Goal: Use online tool/utility: Utilize a website feature to perform a specific function

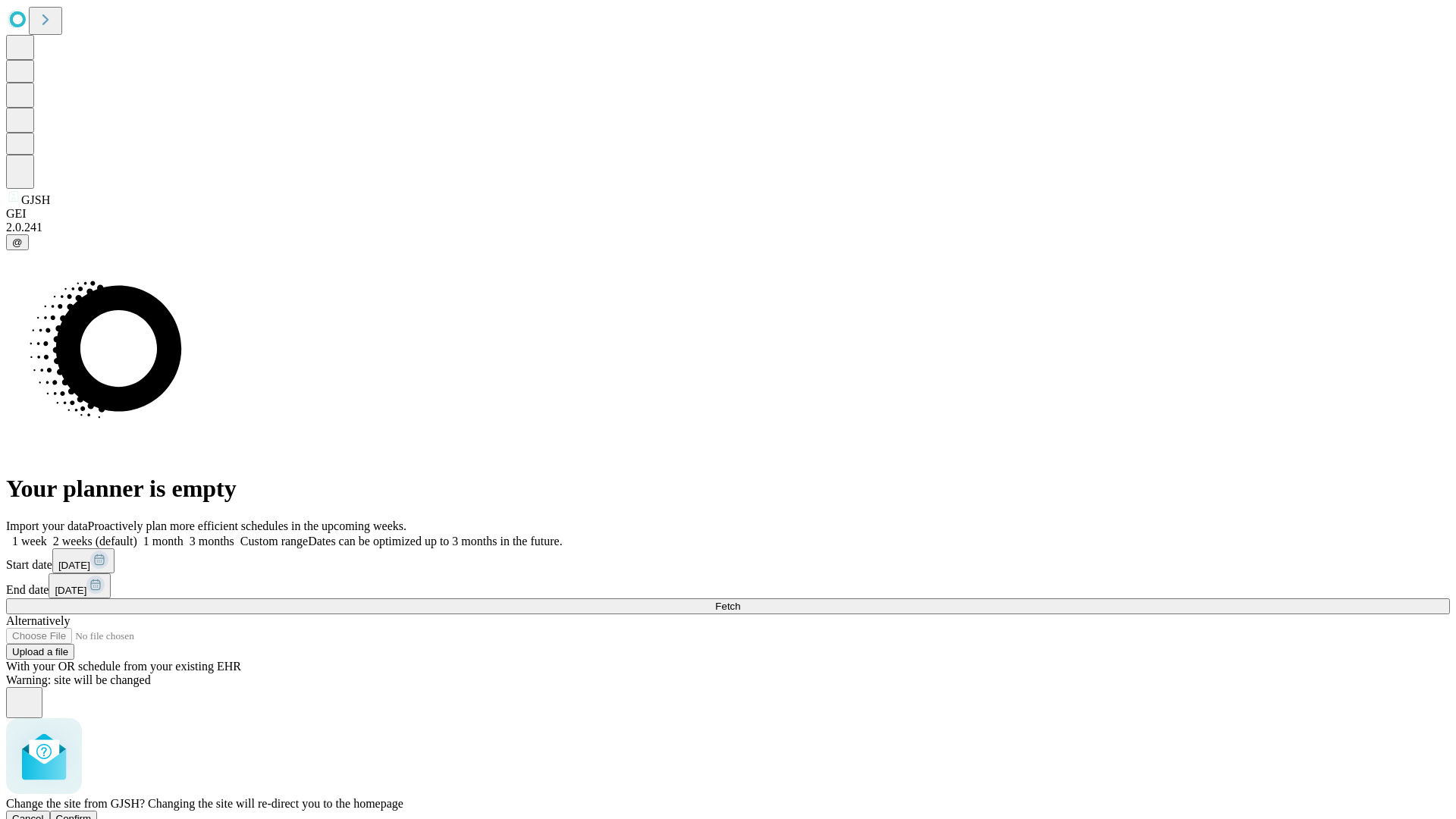
click at [92, 812] on span "Confirm" at bounding box center [73, 818] width 35 height 11
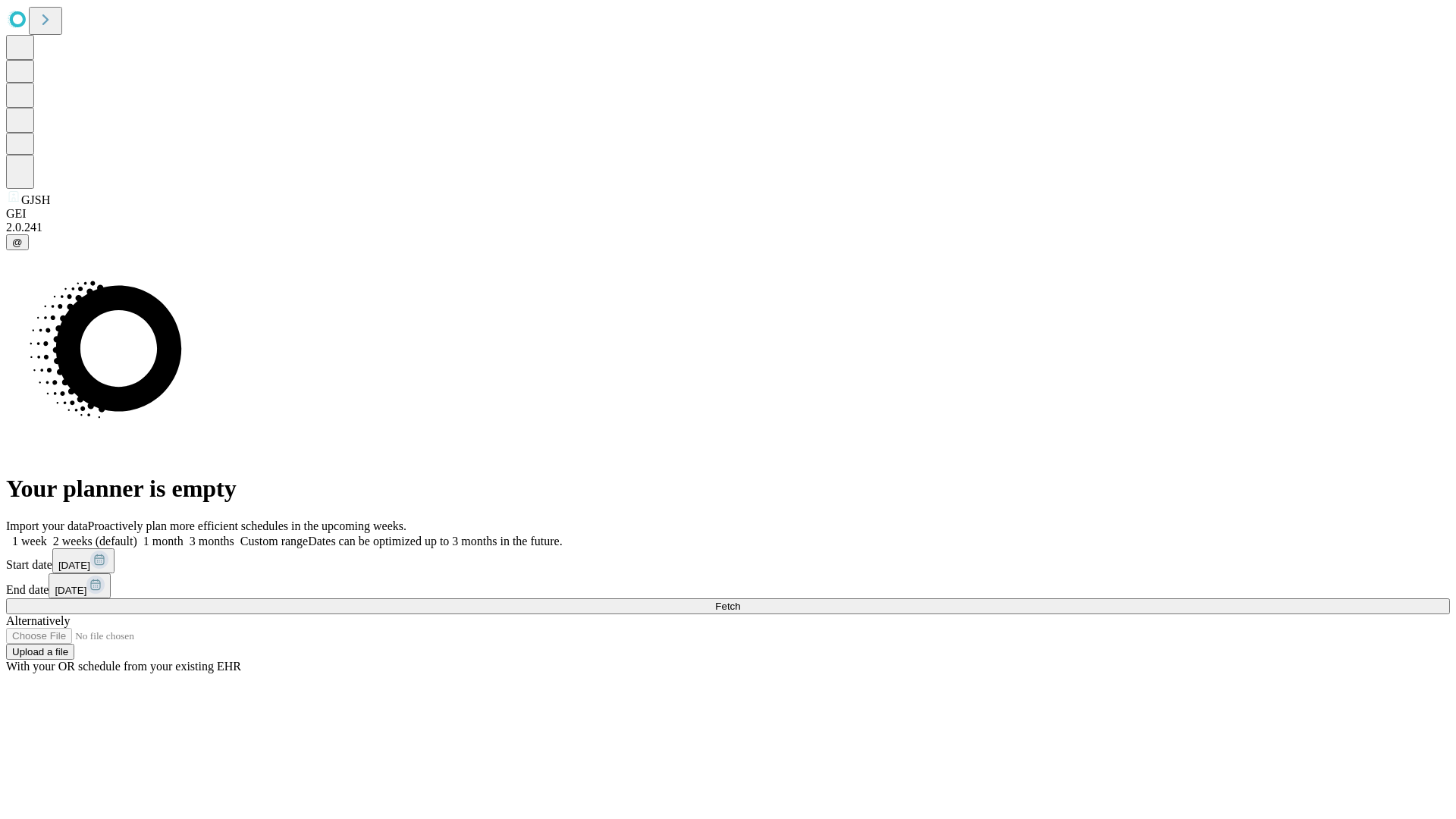
click at [137, 534] on label "2 weeks (default)" at bounding box center [91, 541] width 90 height 13
click at [740, 600] on span "Fetch" at bounding box center [727, 606] width 25 height 11
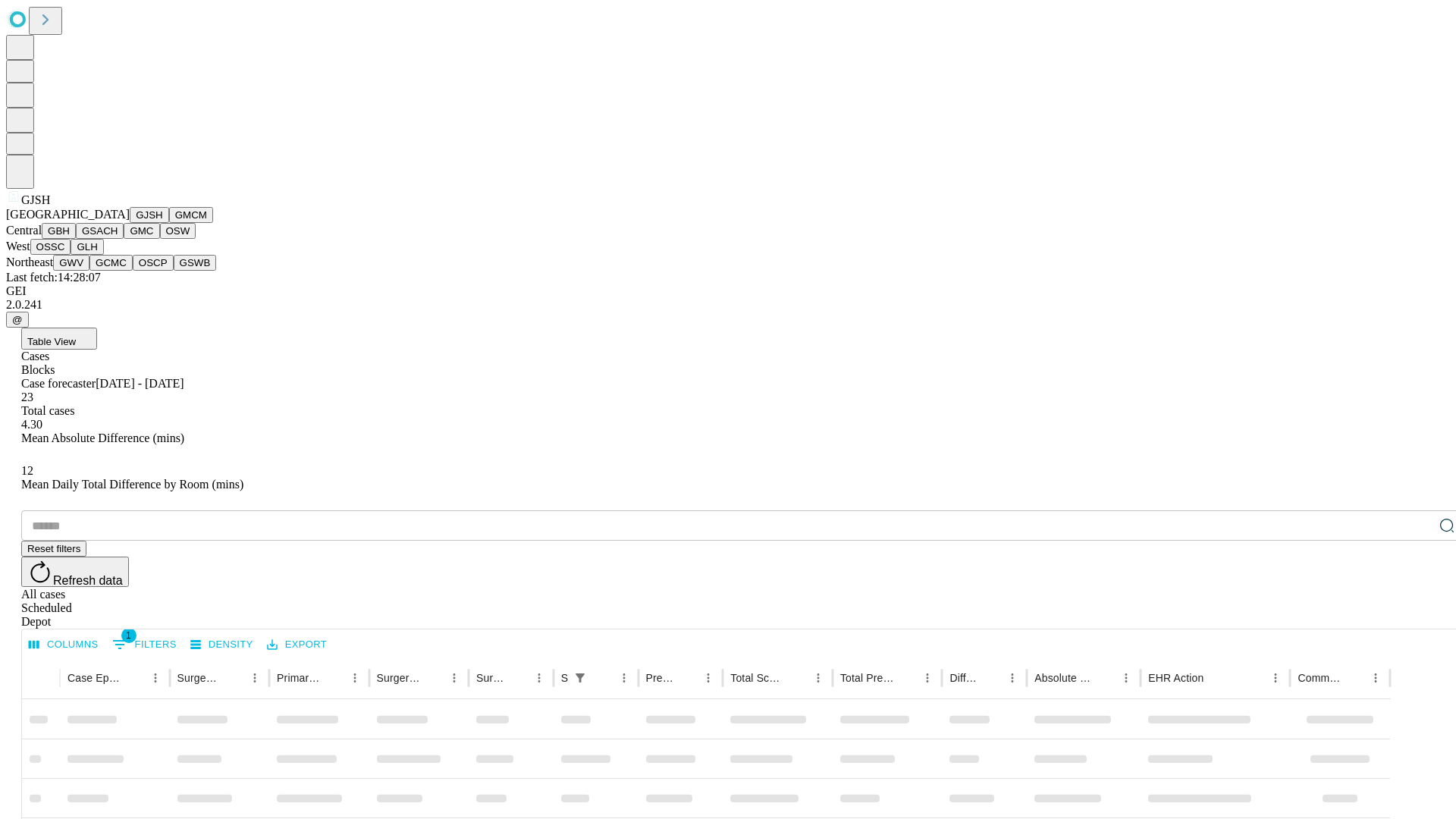
click at [169, 223] on button "GMCM" at bounding box center [191, 215] width 44 height 16
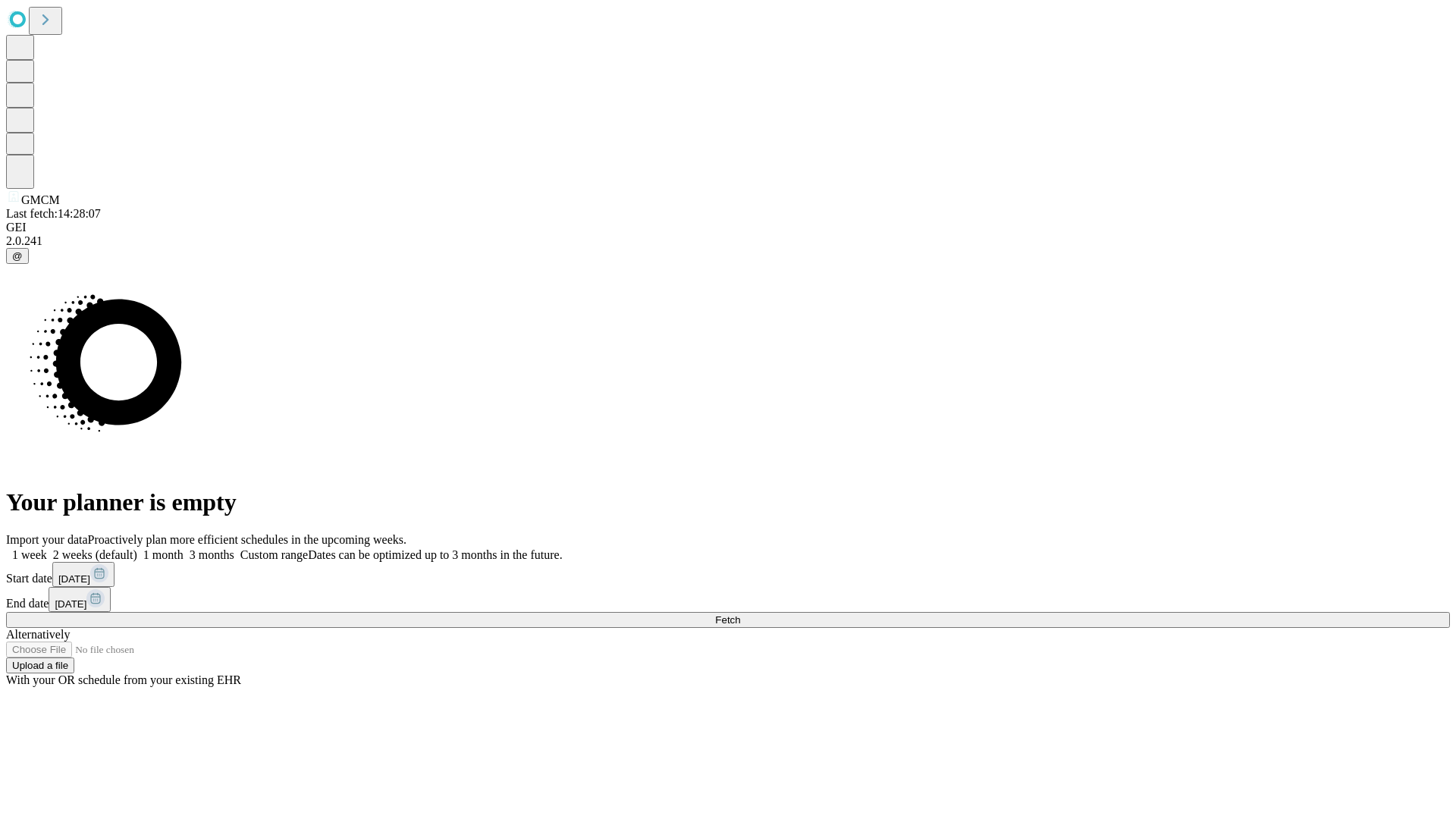
click at [137, 548] on label "2 weeks (default)" at bounding box center [91, 555] width 90 height 13
click at [740, 614] on span "Fetch" at bounding box center [727, 619] width 25 height 11
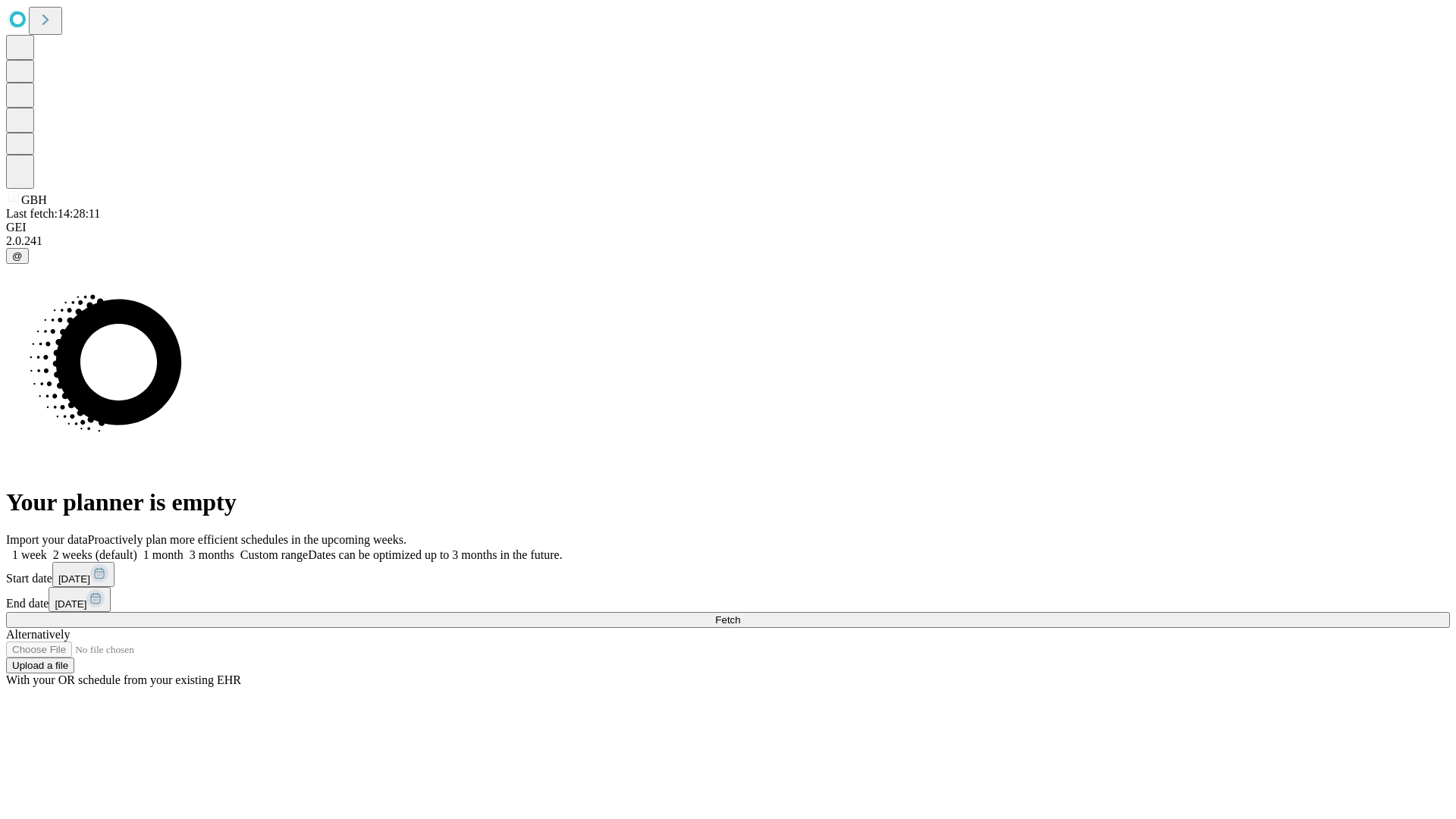
click at [137, 548] on label "2 weeks (default)" at bounding box center [91, 555] width 90 height 13
click at [740, 614] on span "Fetch" at bounding box center [727, 619] width 25 height 11
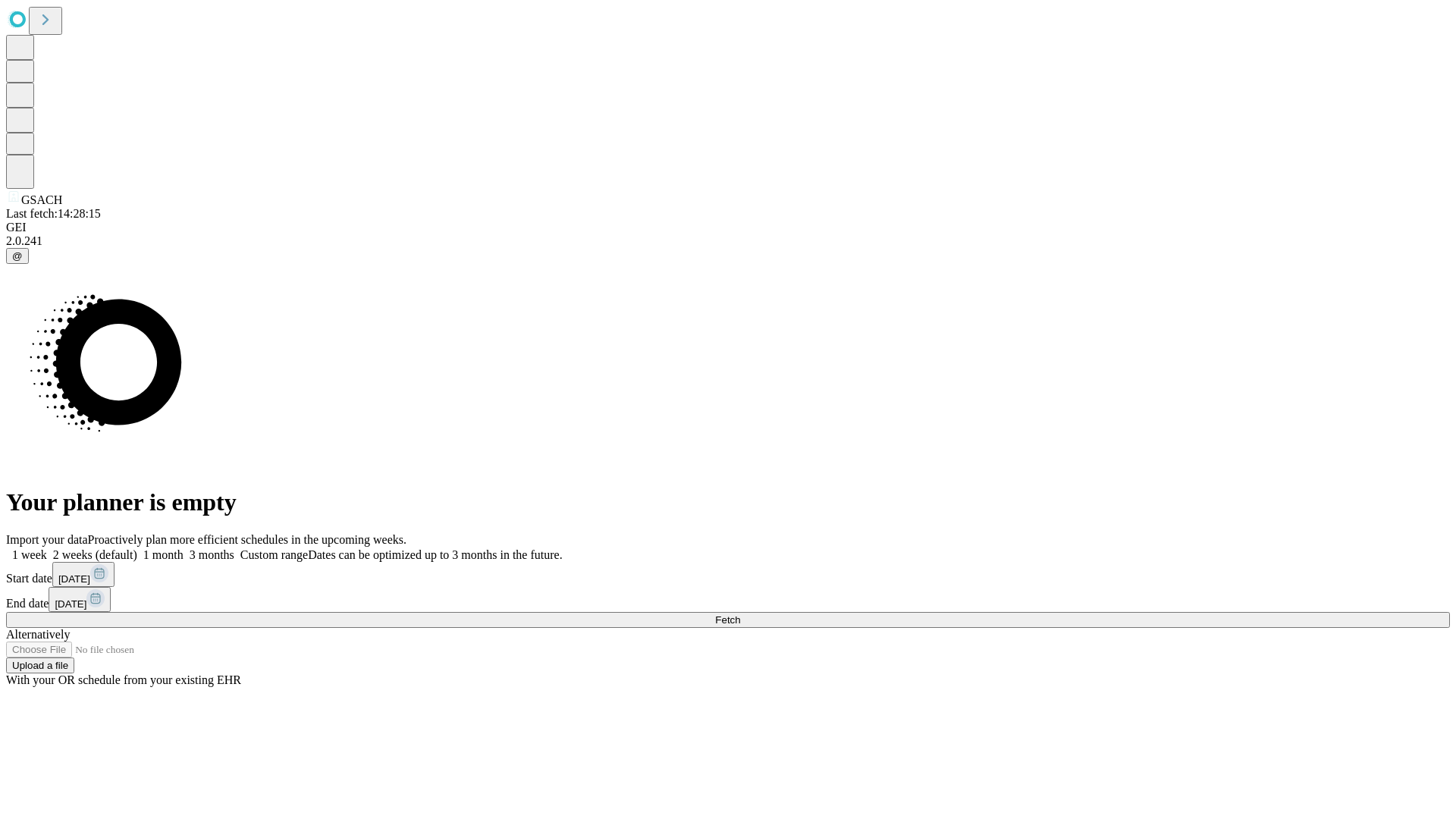
click at [137, 548] on label "2 weeks (default)" at bounding box center [91, 555] width 90 height 13
click at [740, 614] on span "Fetch" at bounding box center [727, 619] width 25 height 11
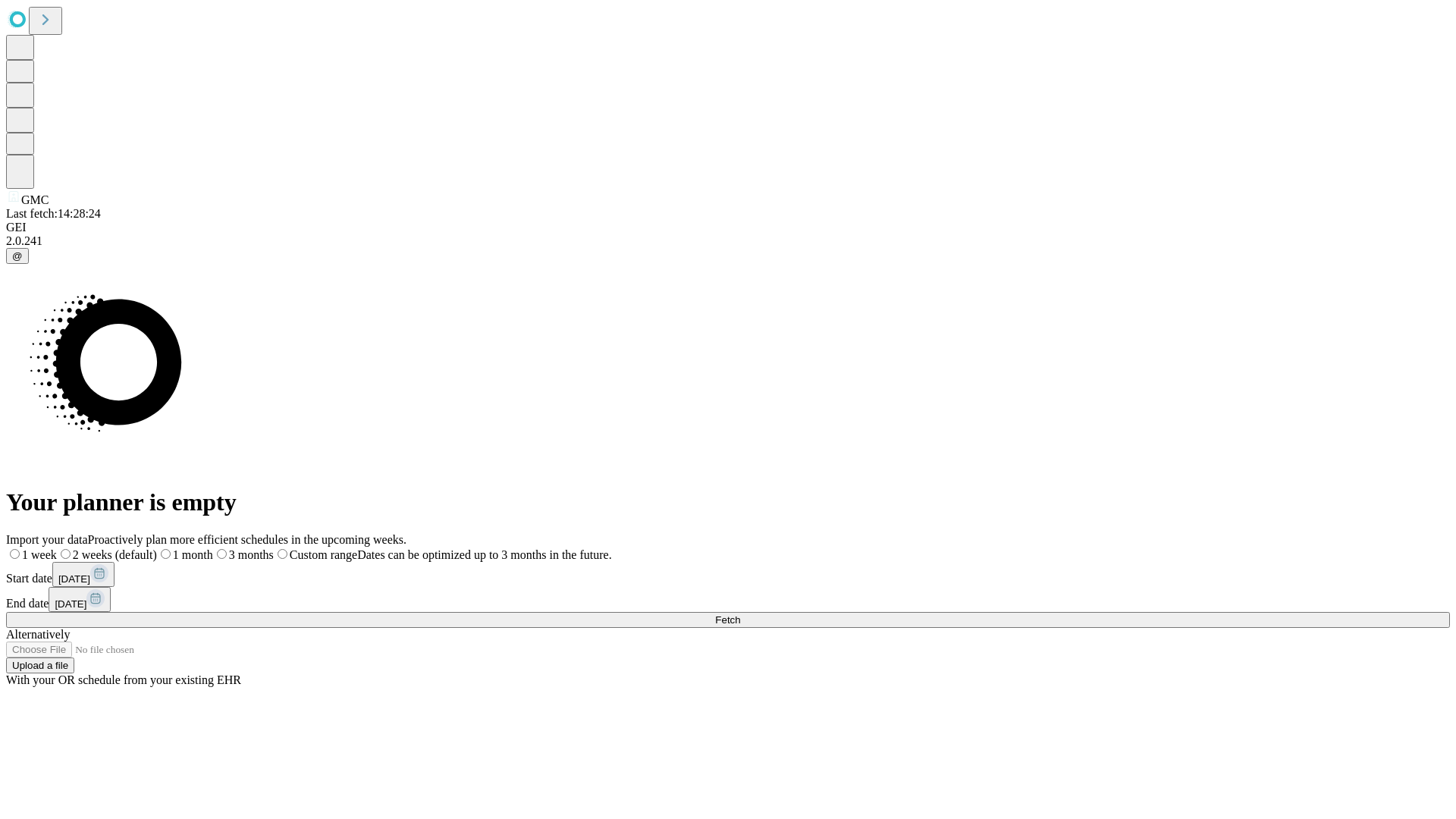
click at [157, 548] on label "2 weeks (default)" at bounding box center [106, 555] width 100 height 13
click at [740, 614] on span "Fetch" at bounding box center [727, 619] width 25 height 11
click at [137, 548] on label "2 weeks (default)" at bounding box center [91, 555] width 90 height 13
click at [740, 614] on span "Fetch" at bounding box center [727, 619] width 25 height 11
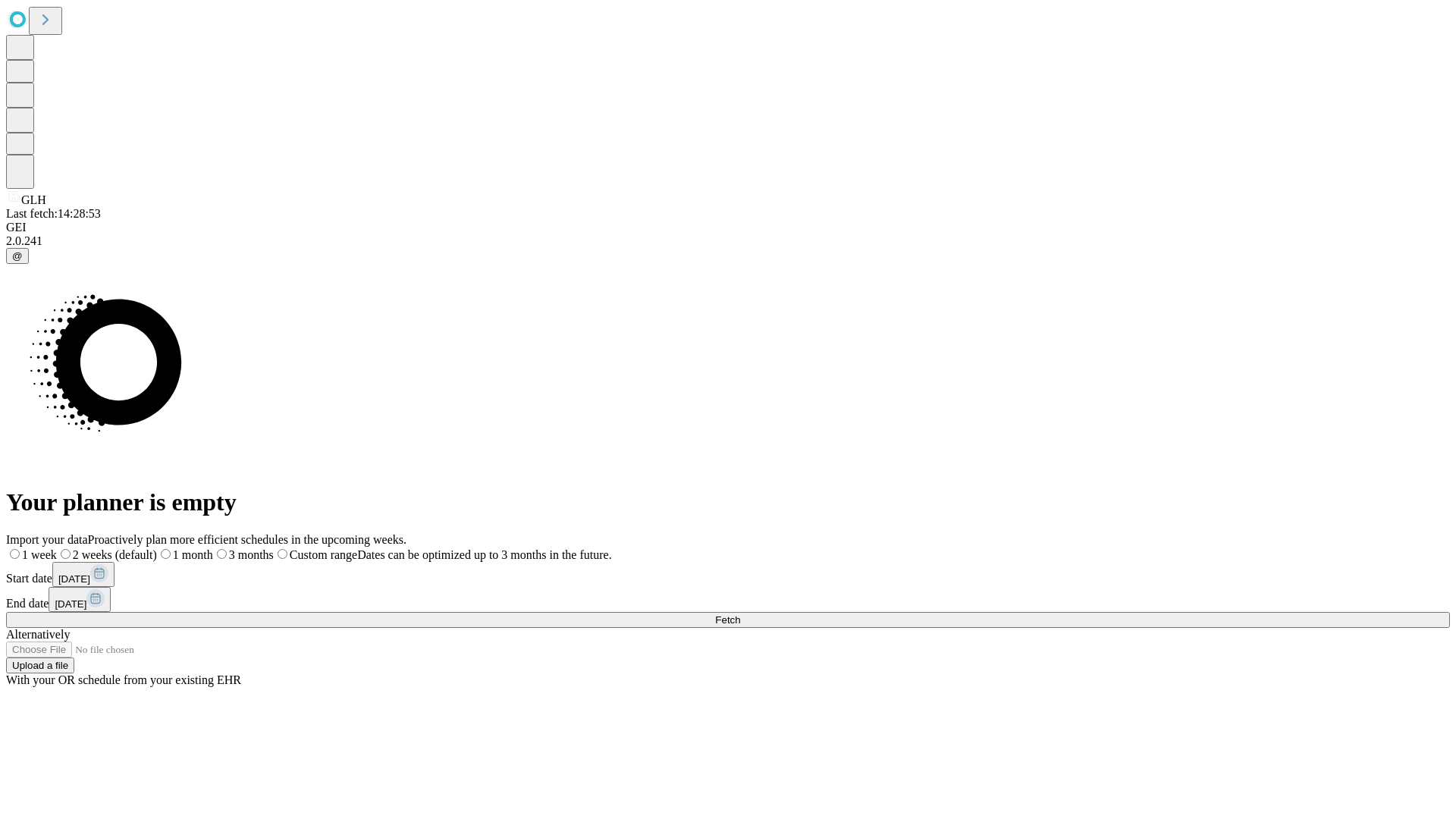
click at [157, 548] on label "2 weeks (default)" at bounding box center [106, 555] width 100 height 13
click at [740, 614] on span "Fetch" at bounding box center [727, 619] width 25 height 11
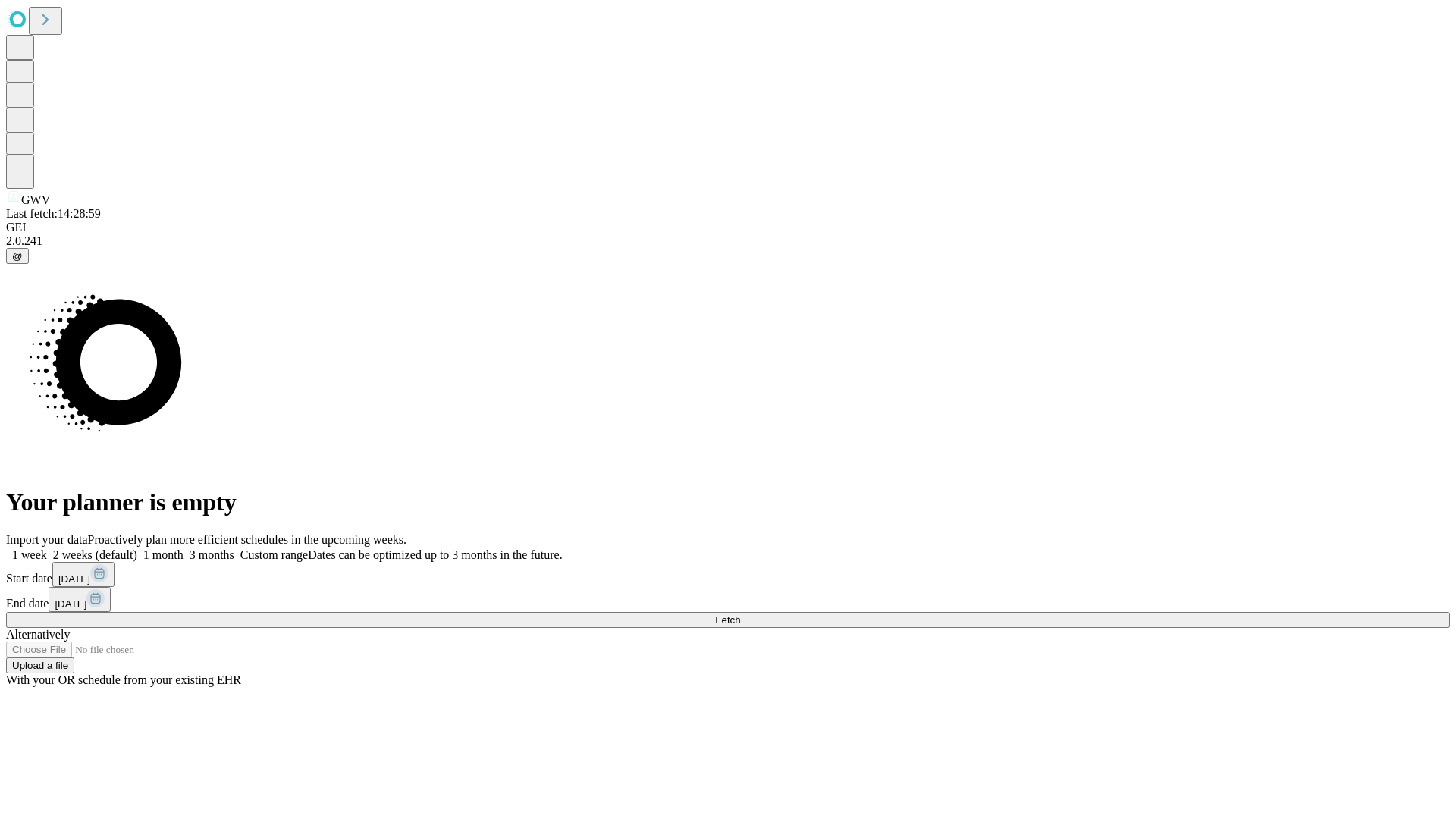
click at [740, 614] on span "Fetch" at bounding box center [727, 619] width 25 height 11
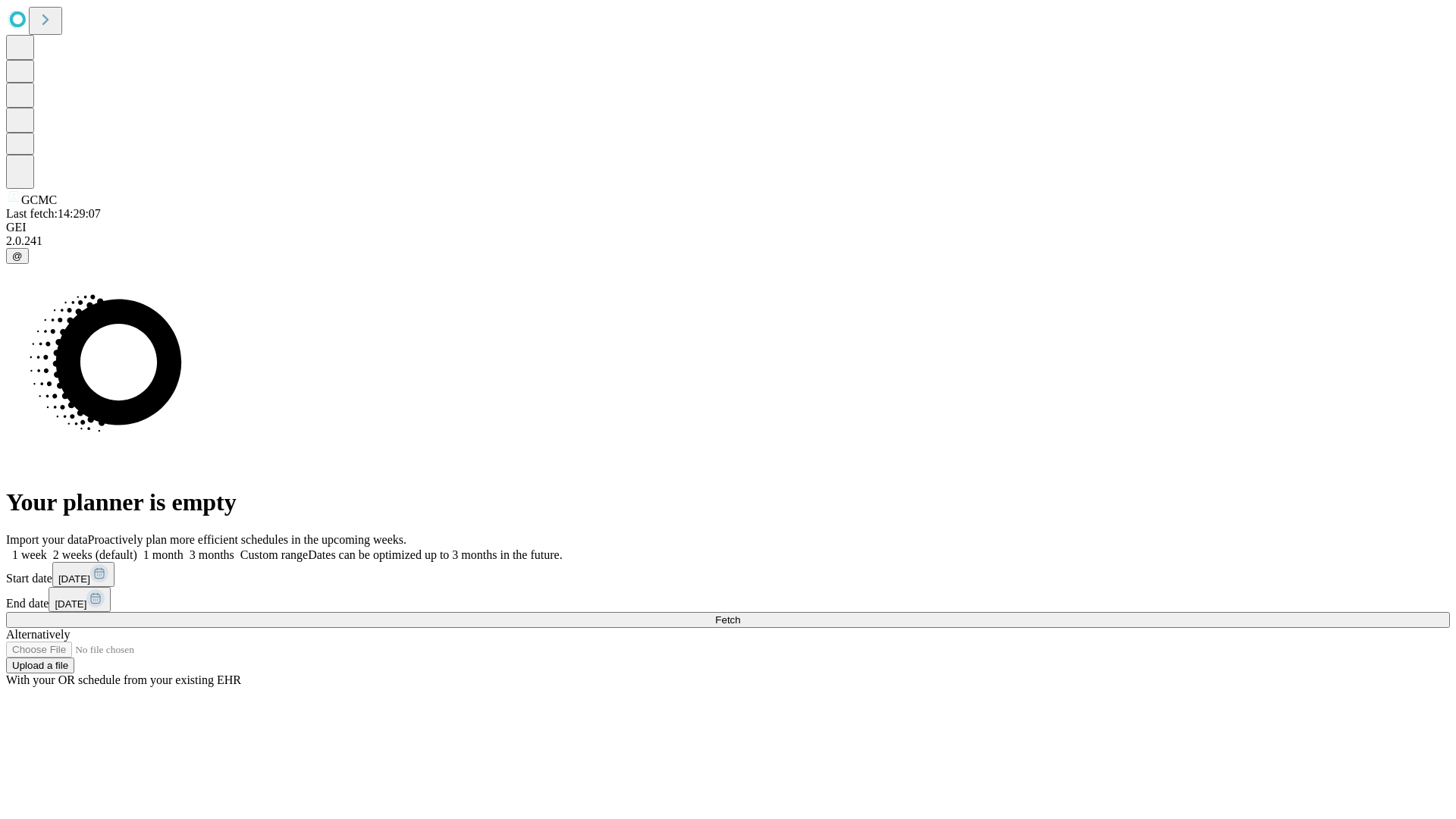
click at [740, 614] on span "Fetch" at bounding box center [727, 619] width 25 height 11
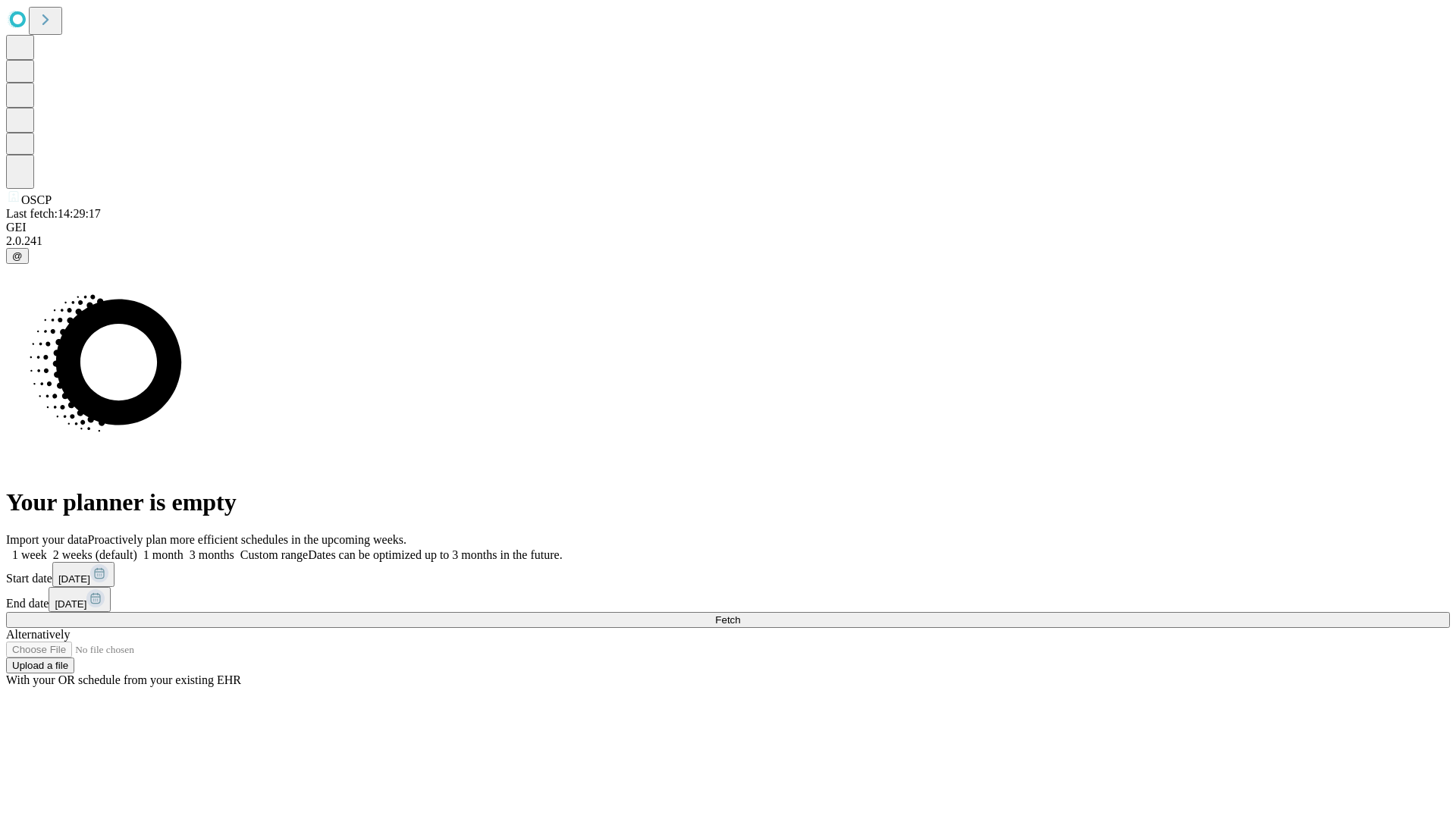
click at [740, 614] on span "Fetch" at bounding box center [727, 619] width 25 height 11
